Goal: Information Seeking & Learning: Learn about a topic

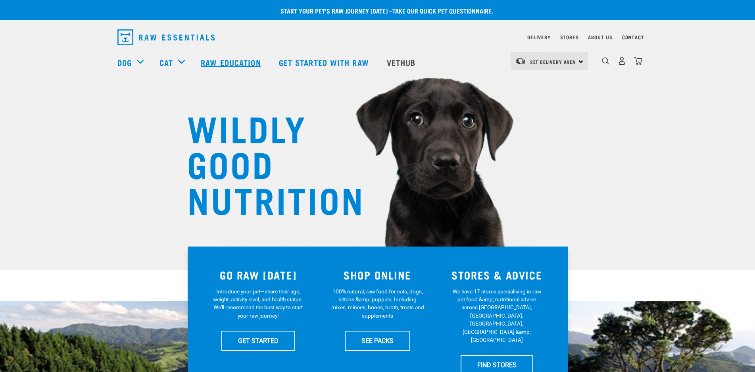
click at [219, 60] on link "Raw Education" at bounding box center [232, 62] width 78 height 32
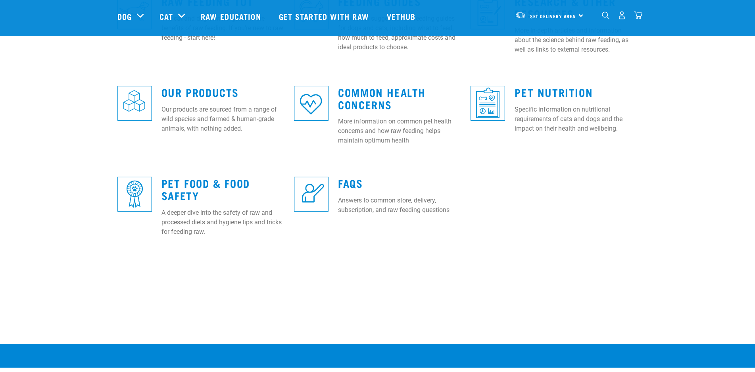
scroll to position [278, 0]
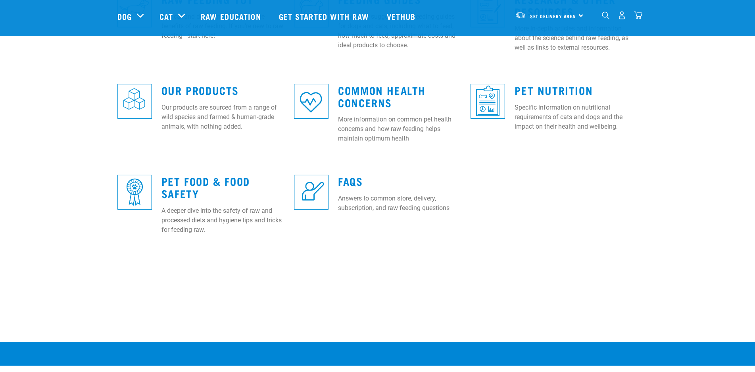
click at [299, 192] on img at bounding box center [311, 192] width 35 height 35
click at [308, 191] on img at bounding box center [311, 192] width 35 height 35
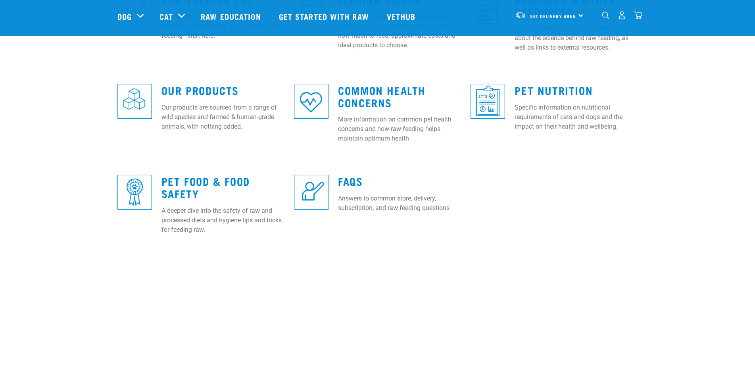
click at [318, 195] on img at bounding box center [311, 192] width 35 height 35
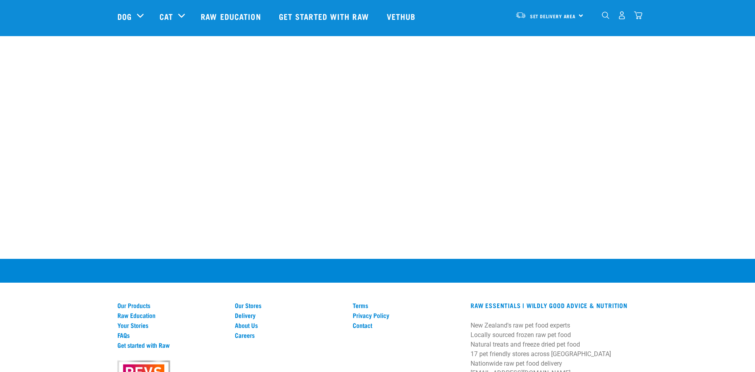
scroll to position [634, 0]
